Goal: Task Accomplishment & Management: Use online tool/utility

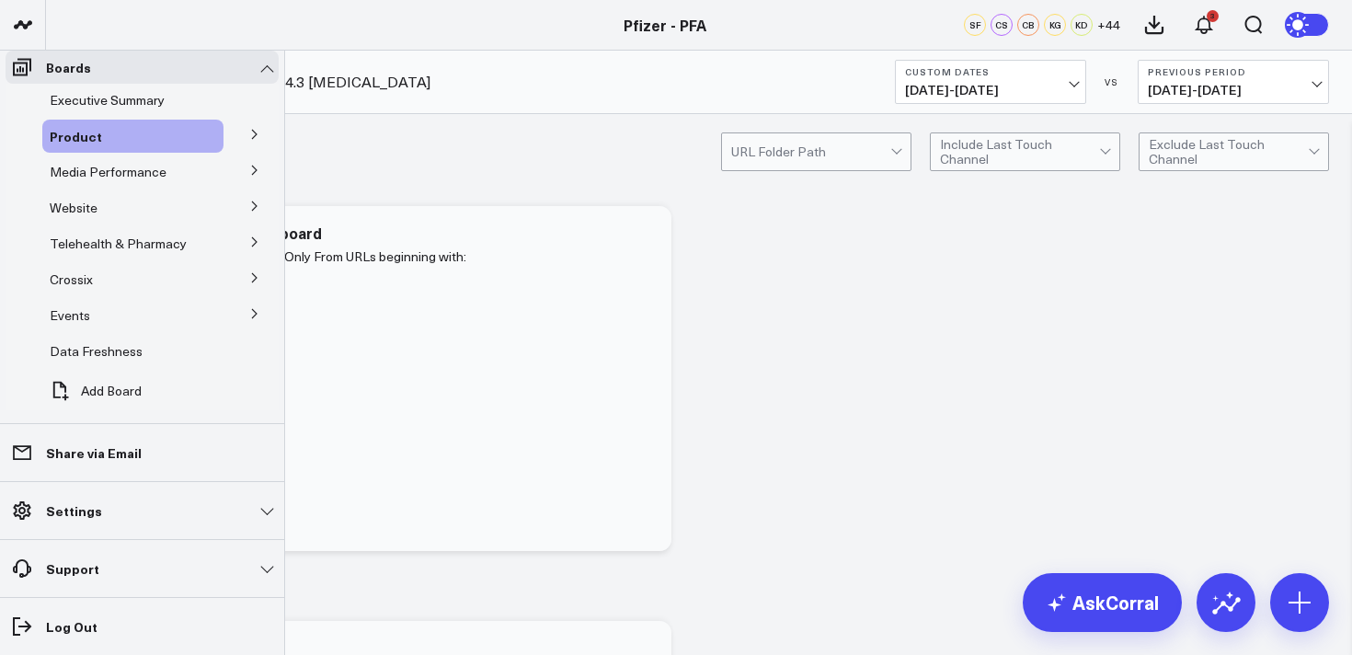
click at [249, 140] on icon at bounding box center [254, 134] width 11 height 11
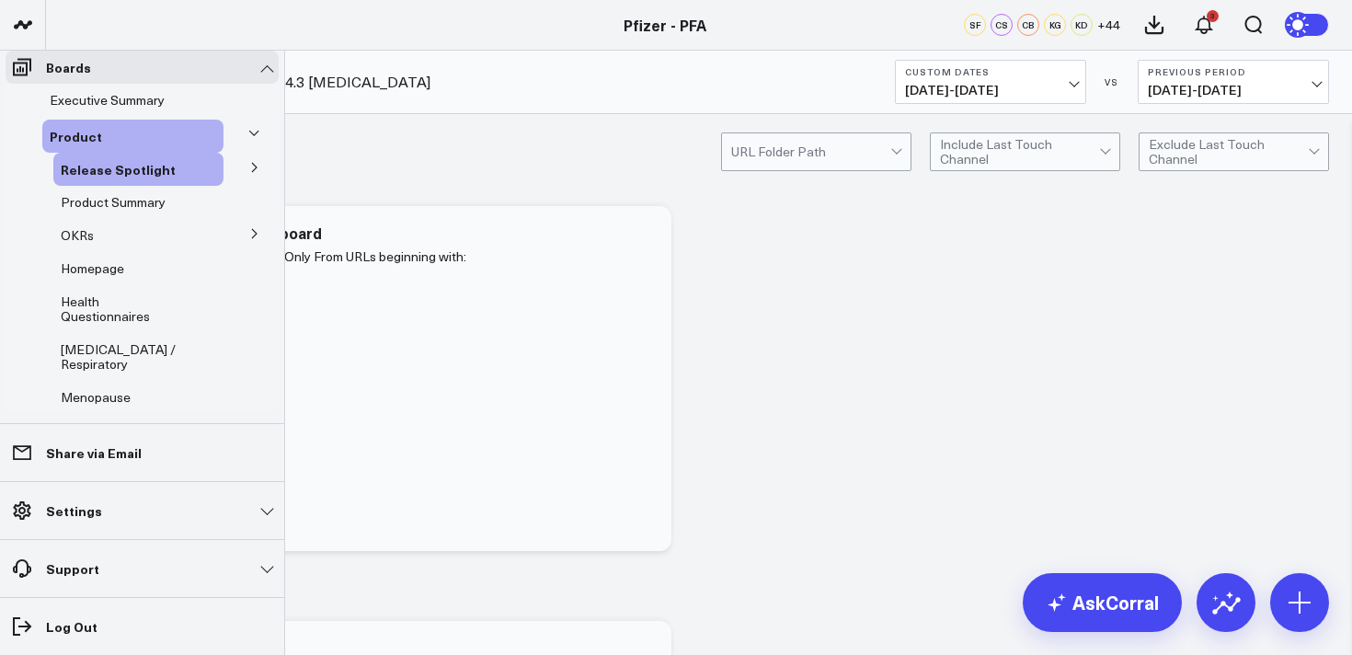
click at [248, 139] on icon at bounding box center [253, 133] width 11 height 11
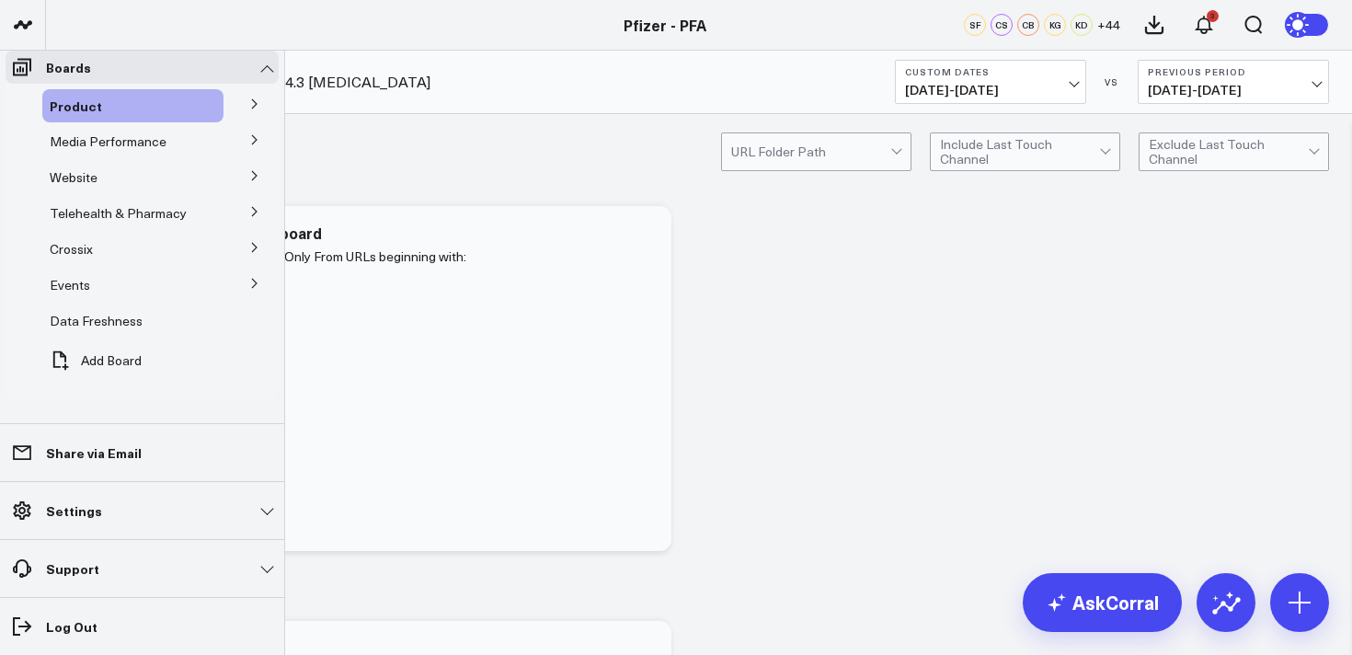
scroll to position [369, 0]
click at [249, 145] on icon at bounding box center [254, 139] width 11 height 11
click at [114, 150] on span "Media HVAs" at bounding box center [97, 140] width 72 height 17
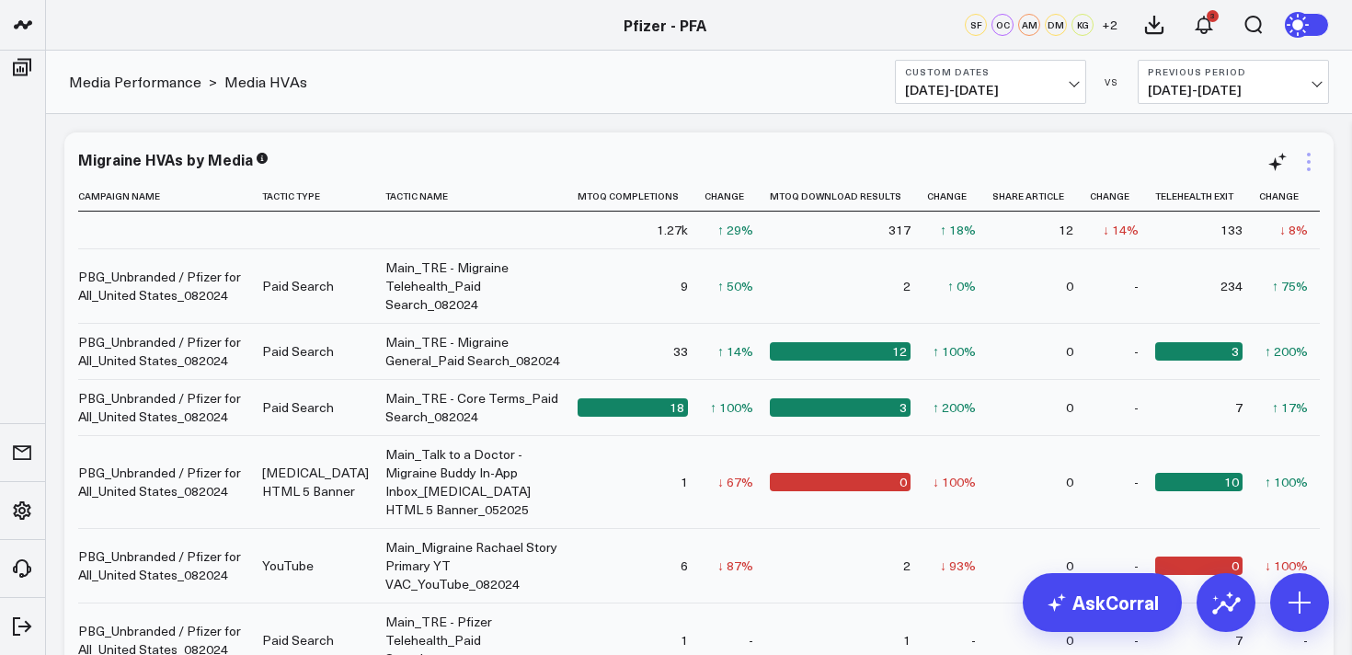
click at [1303, 162] on icon at bounding box center [1309, 162] width 22 height 22
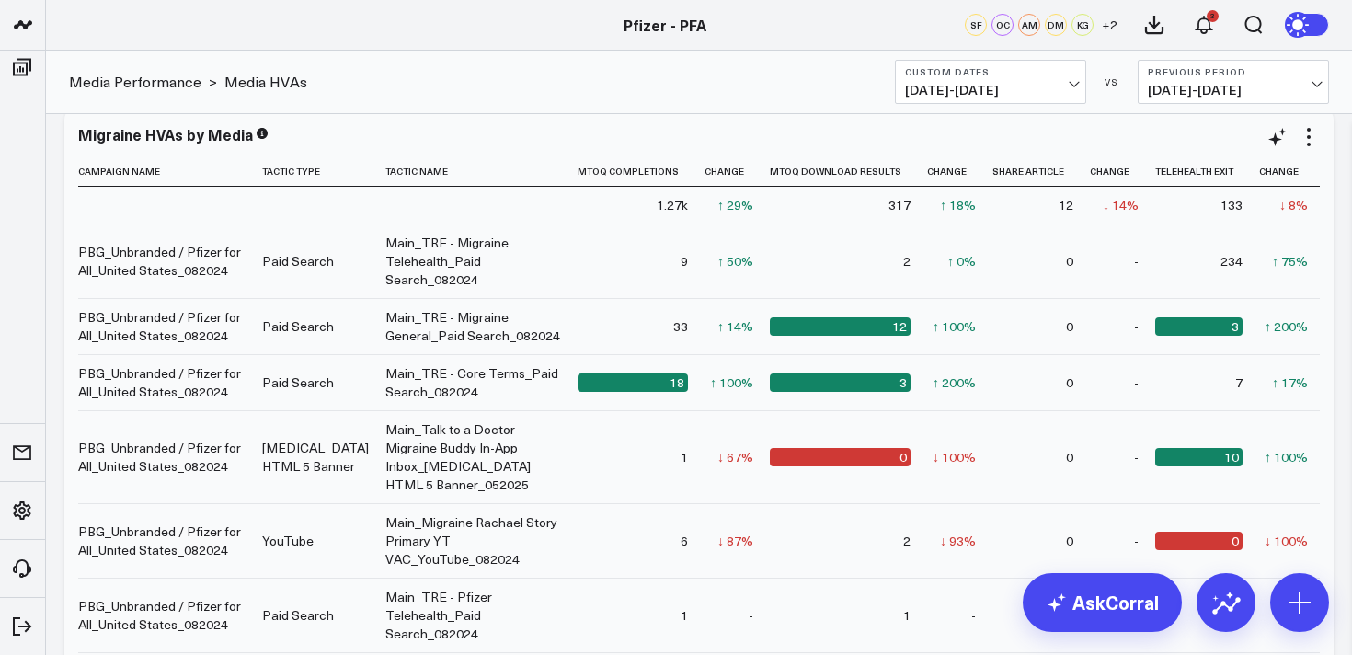
scroll to position [749, 0]
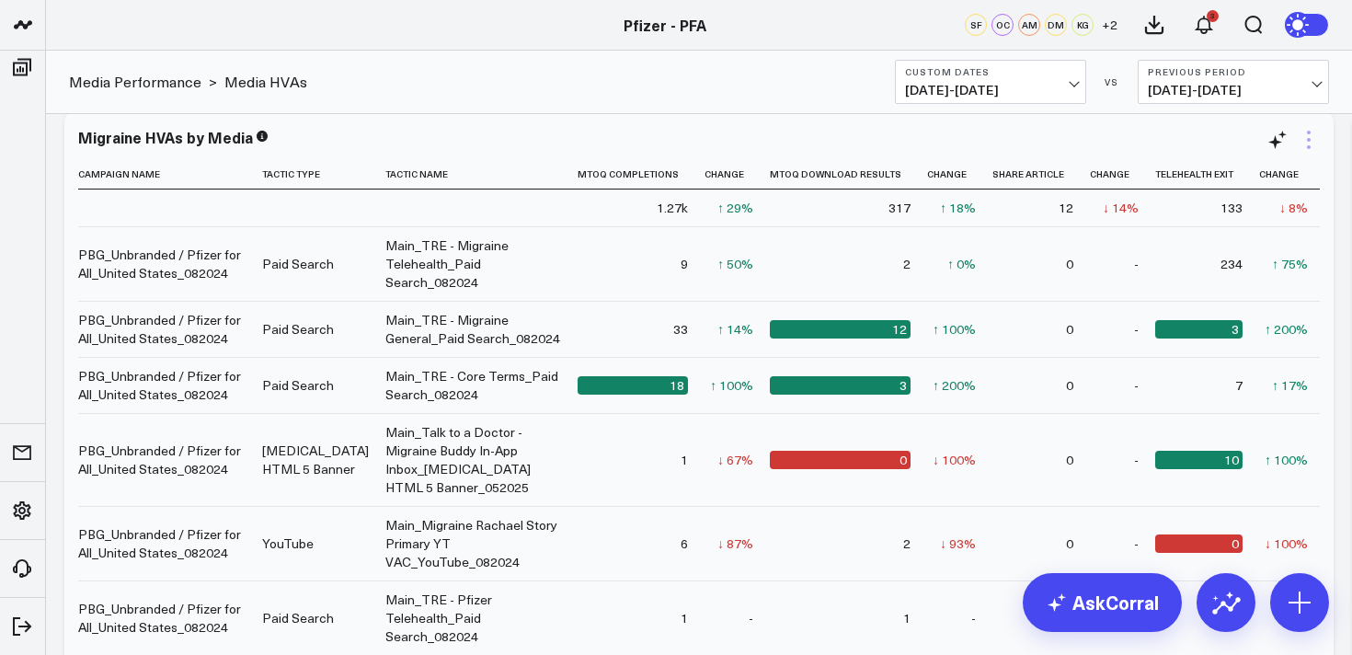
click at [1298, 144] on icon at bounding box center [1309, 140] width 22 height 22
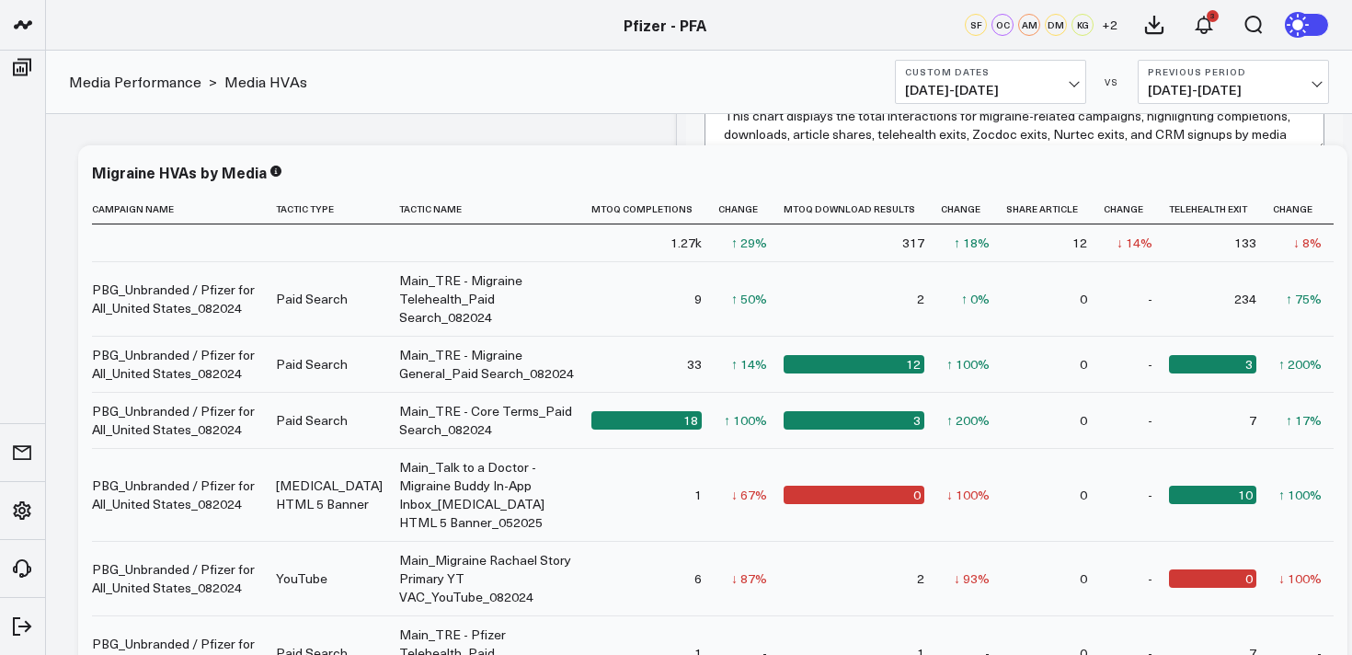
scroll to position [167, 0]
click at [1118, 615] on button "Widget Query" at bounding box center [1014, 613] width 657 height 55
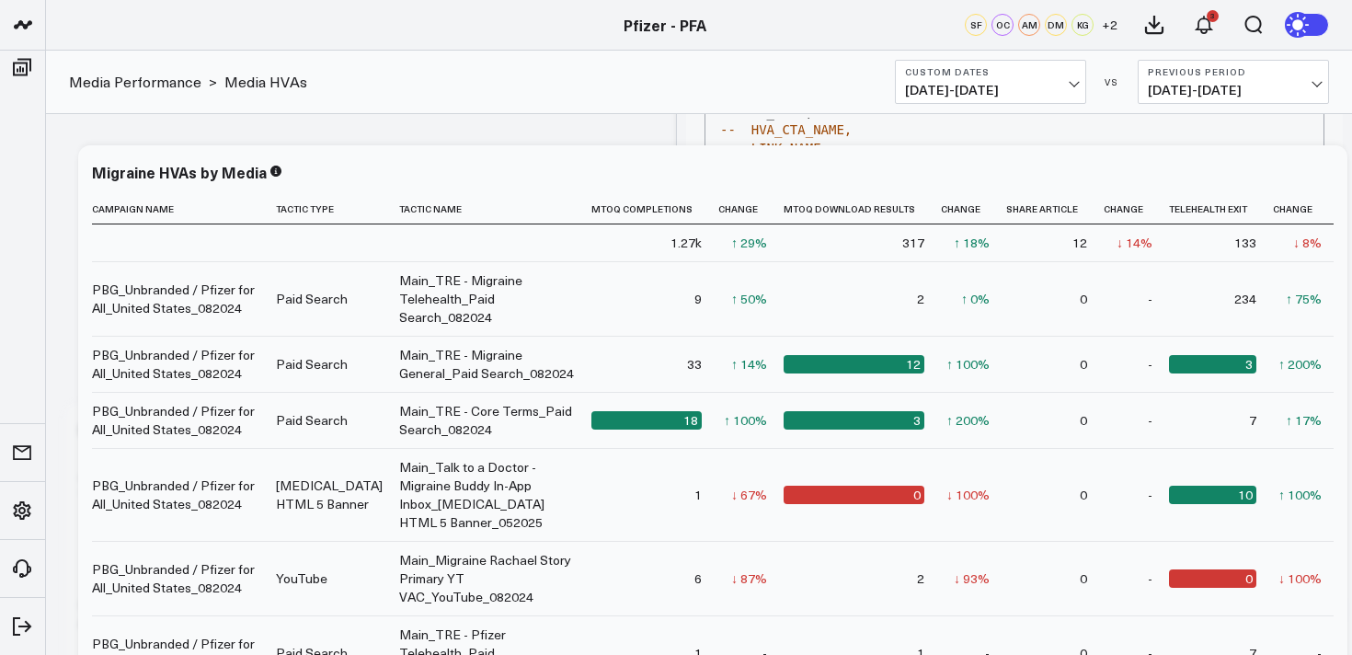
scroll to position [208, 0]
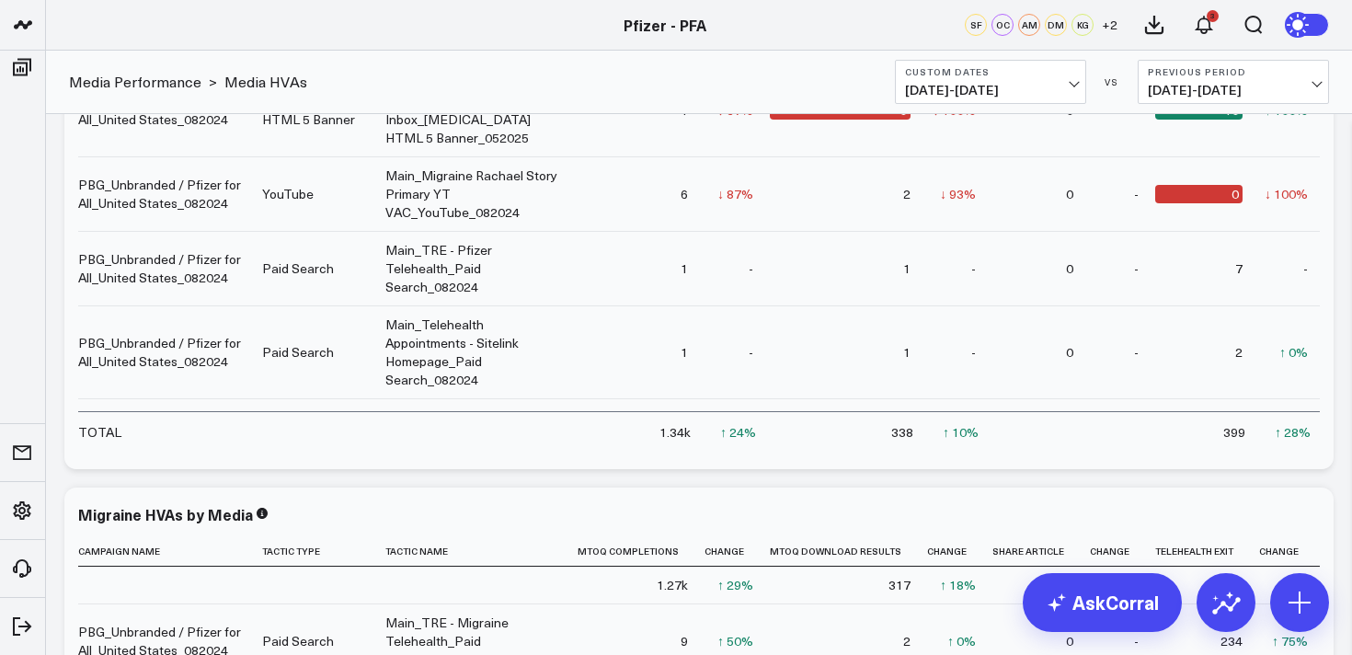
scroll to position [421, 0]
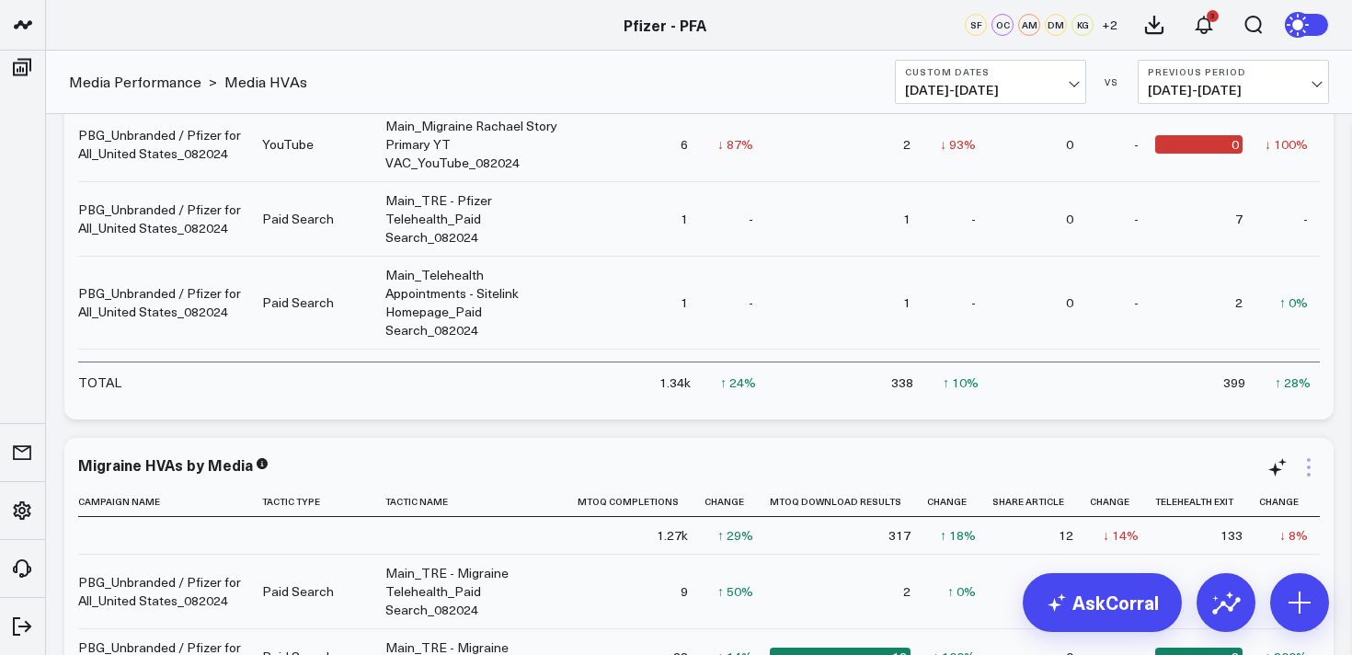
click at [1306, 467] on icon at bounding box center [1309, 467] width 22 height 22
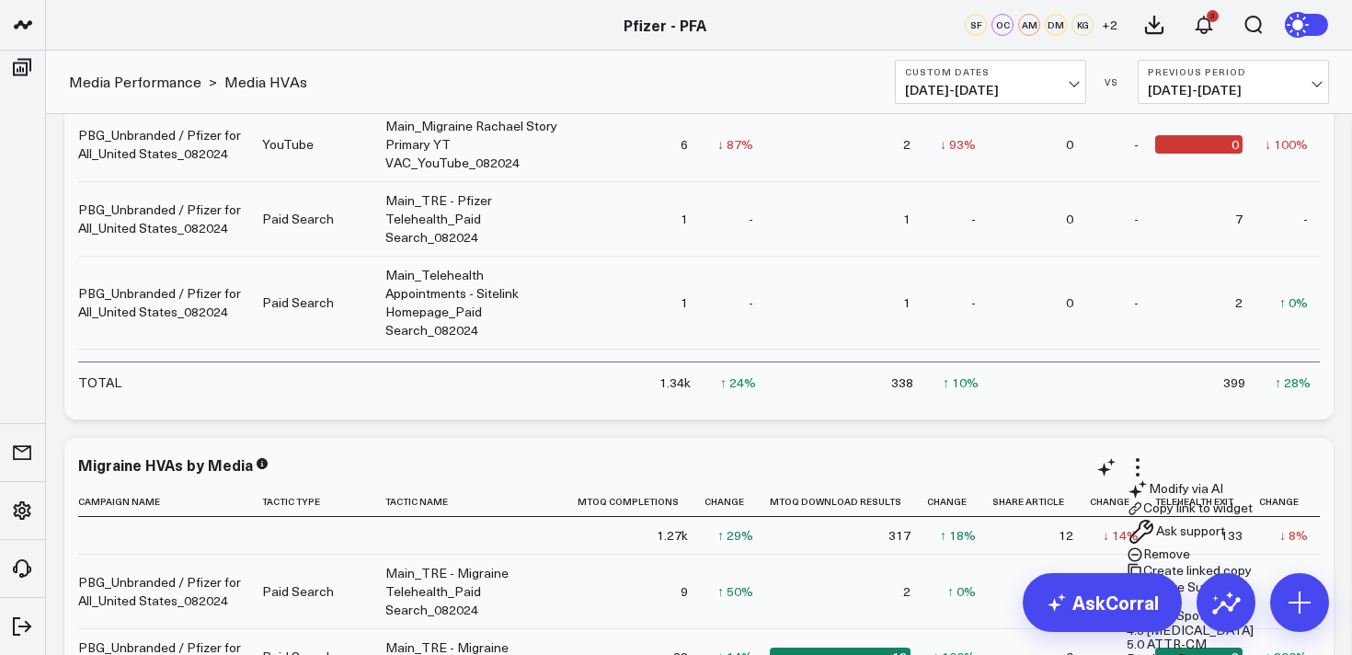
click at [1173, 547] on button "Remove" at bounding box center [1158, 555] width 63 height 17
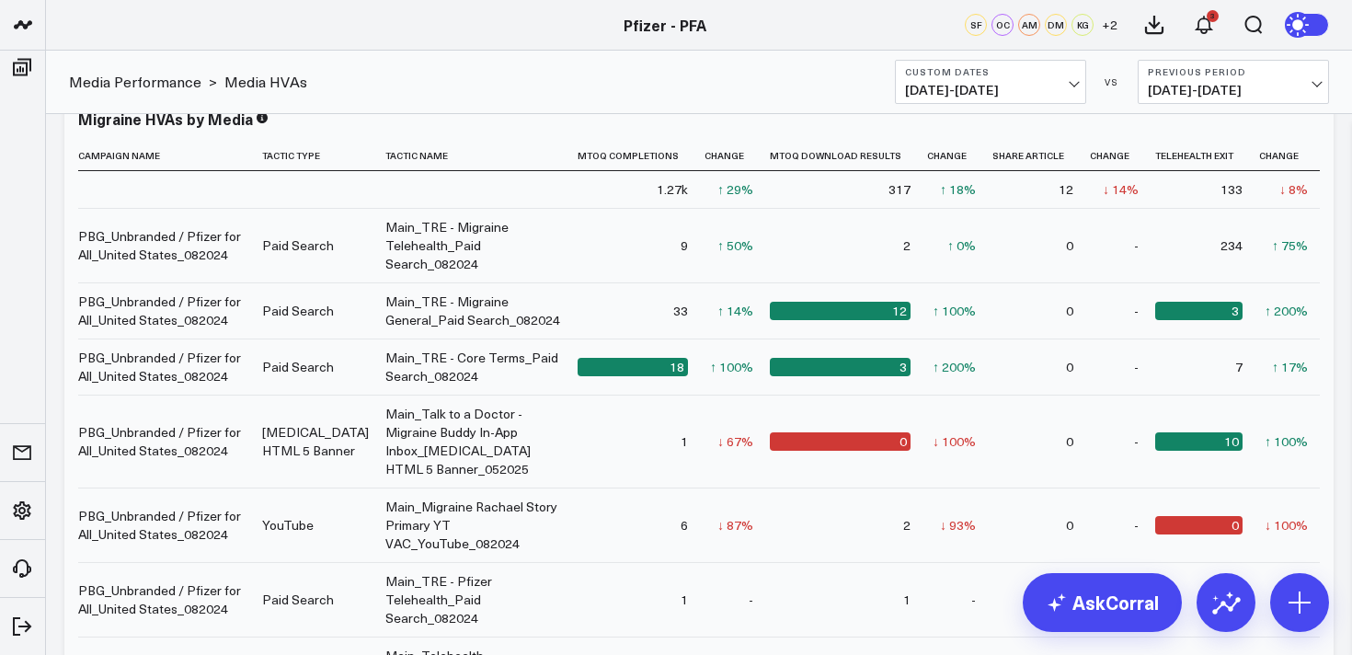
scroll to position [23, 0]
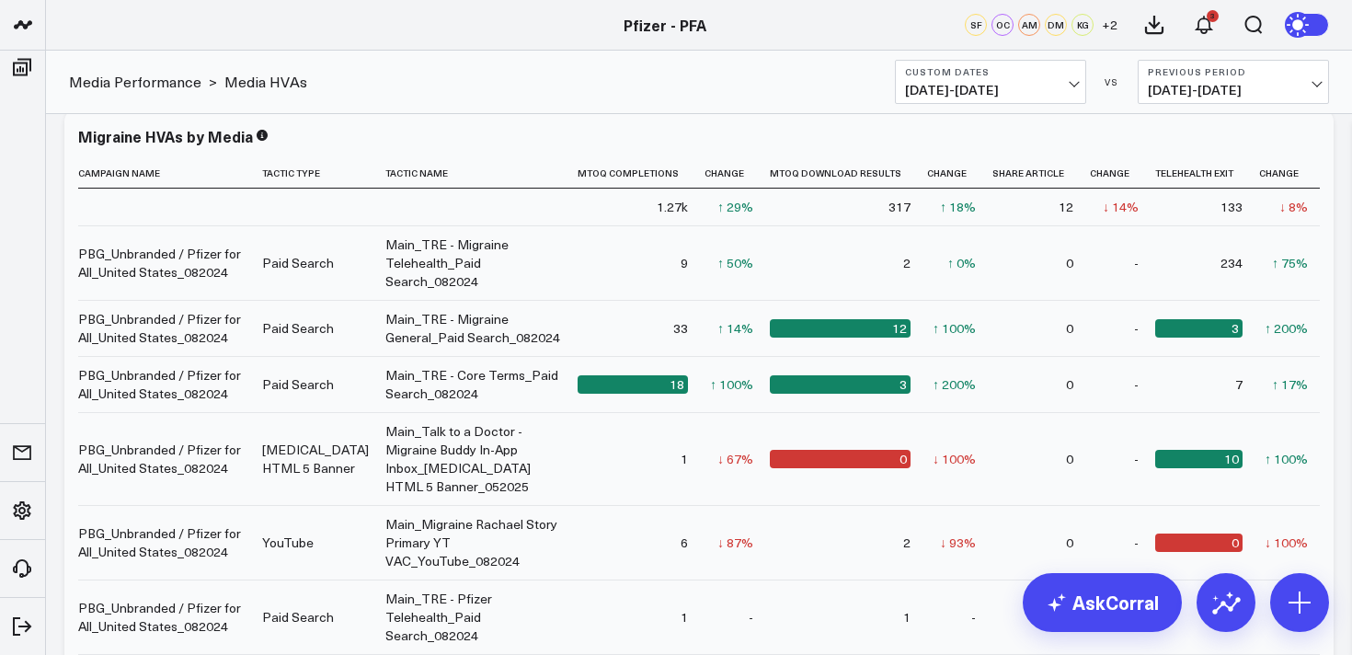
click at [1009, 104] on div "Media Performance > Media HVAs Custom Dates [DATE] - [DATE] VS Previous Period …" at bounding box center [699, 82] width 1306 height 63
click at [1003, 75] on b "Custom Dates" at bounding box center [990, 71] width 171 height 11
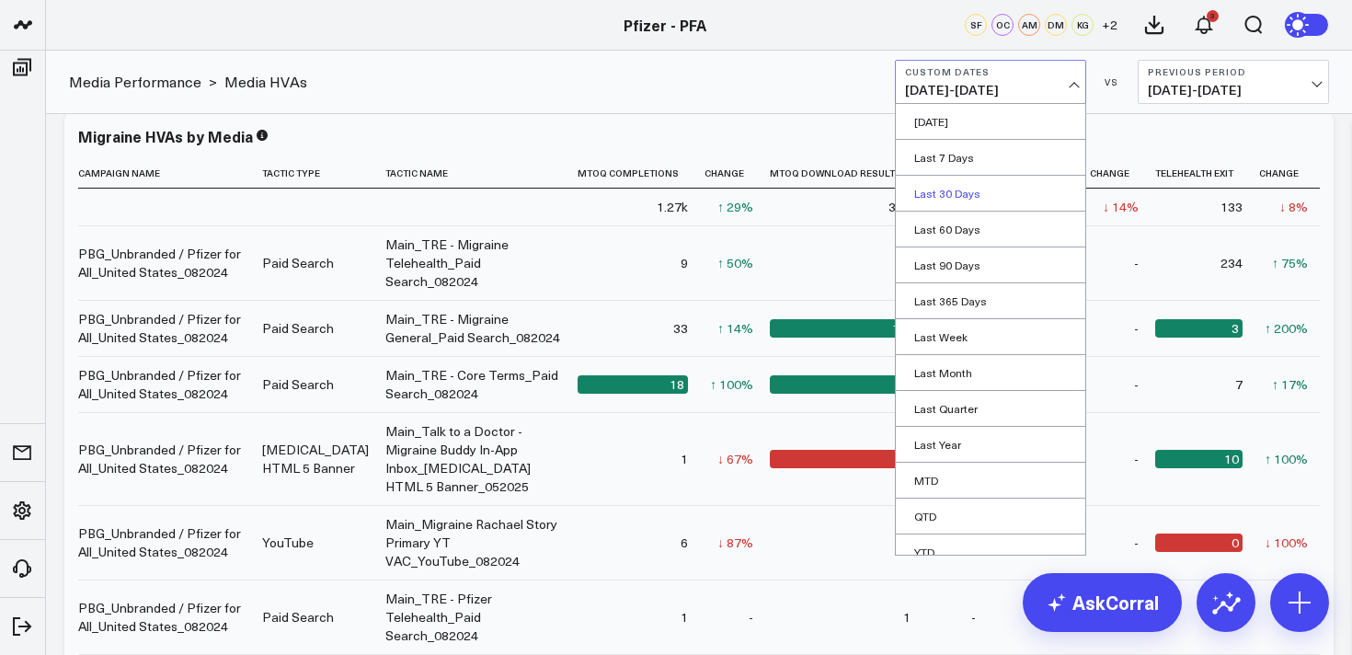
click at [961, 196] on link "Last 30 Days" at bounding box center [991, 193] width 190 height 35
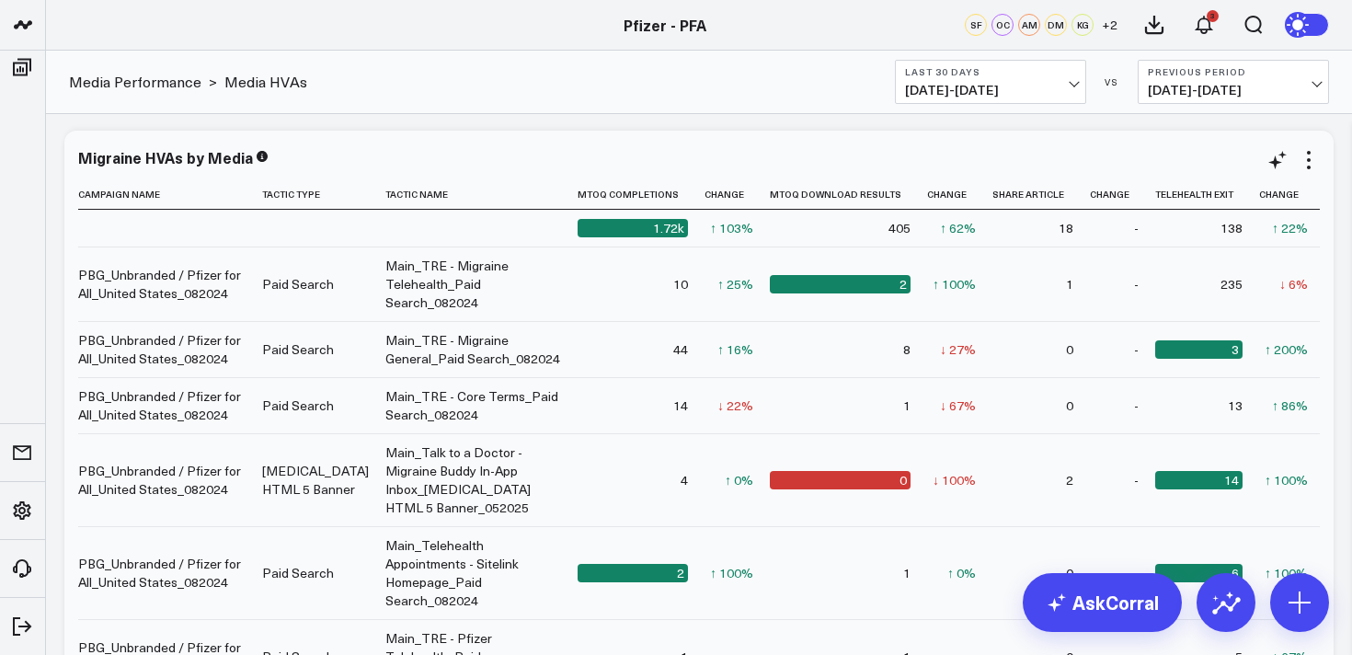
scroll to position [0, 489]
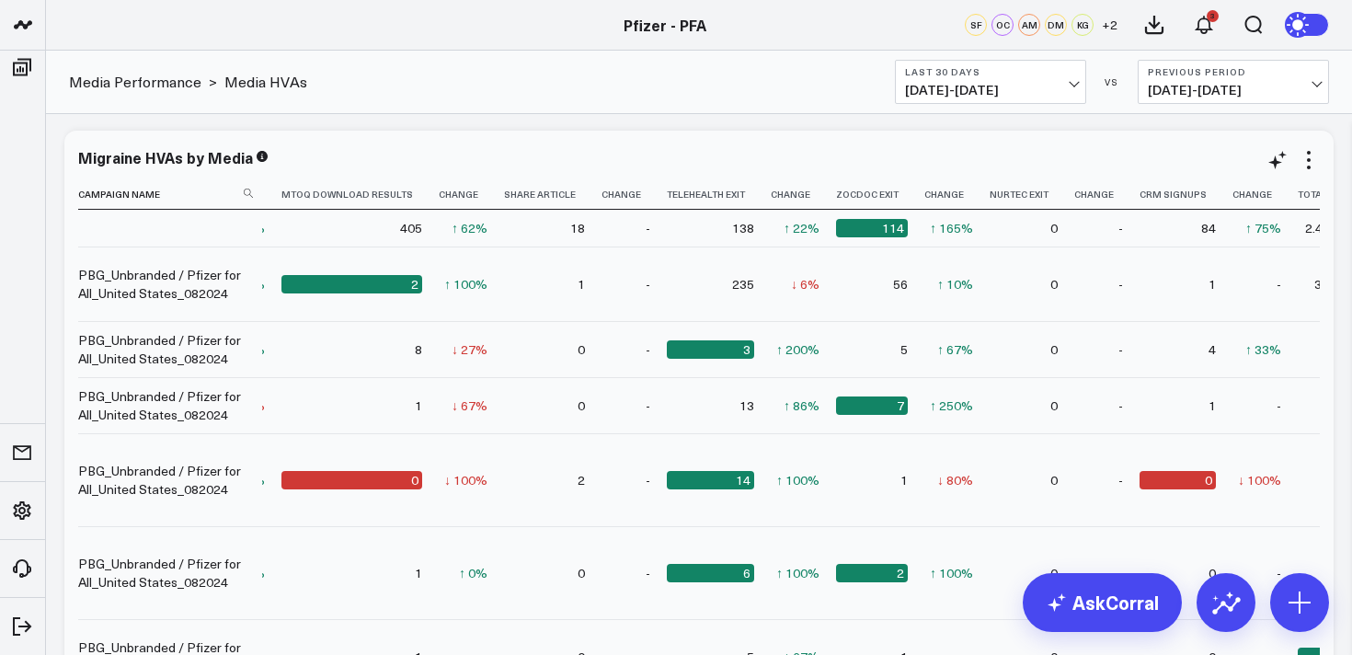
click at [1328, 200] on icon at bounding box center [1335, 194] width 15 height 11
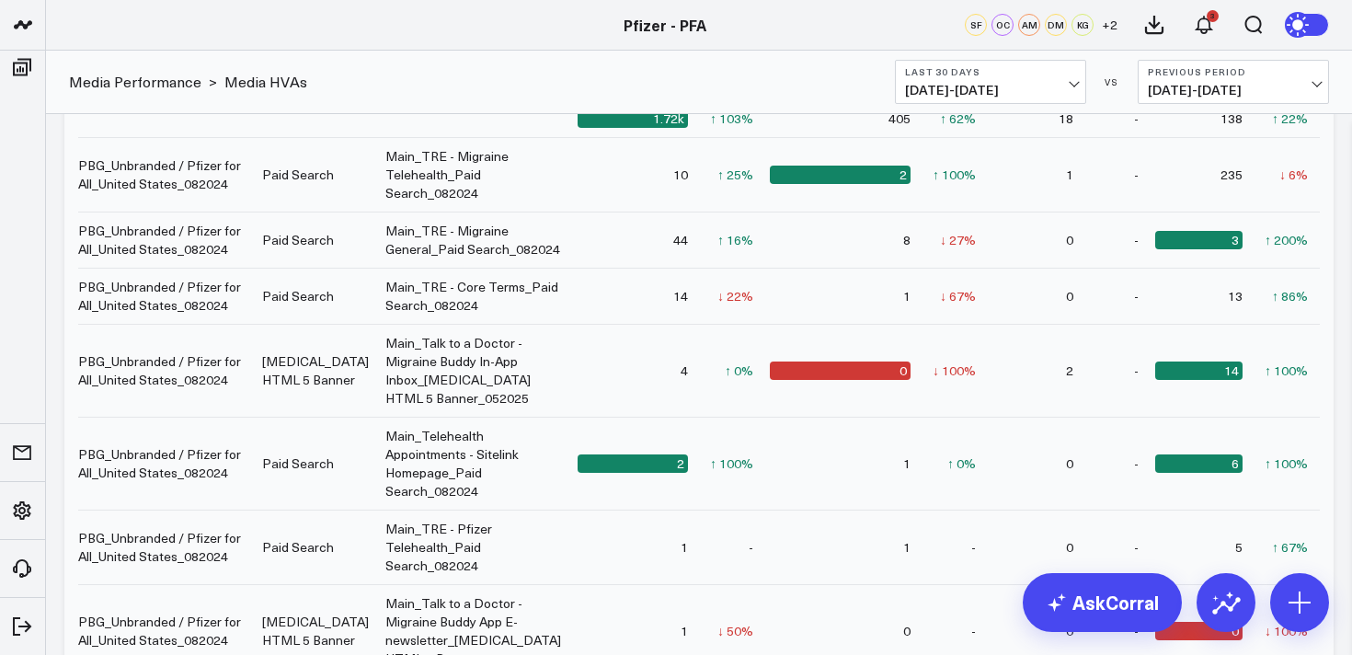
scroll to position [0, 0]
